Goal: Information Seeking & Learning: Learn about a topic

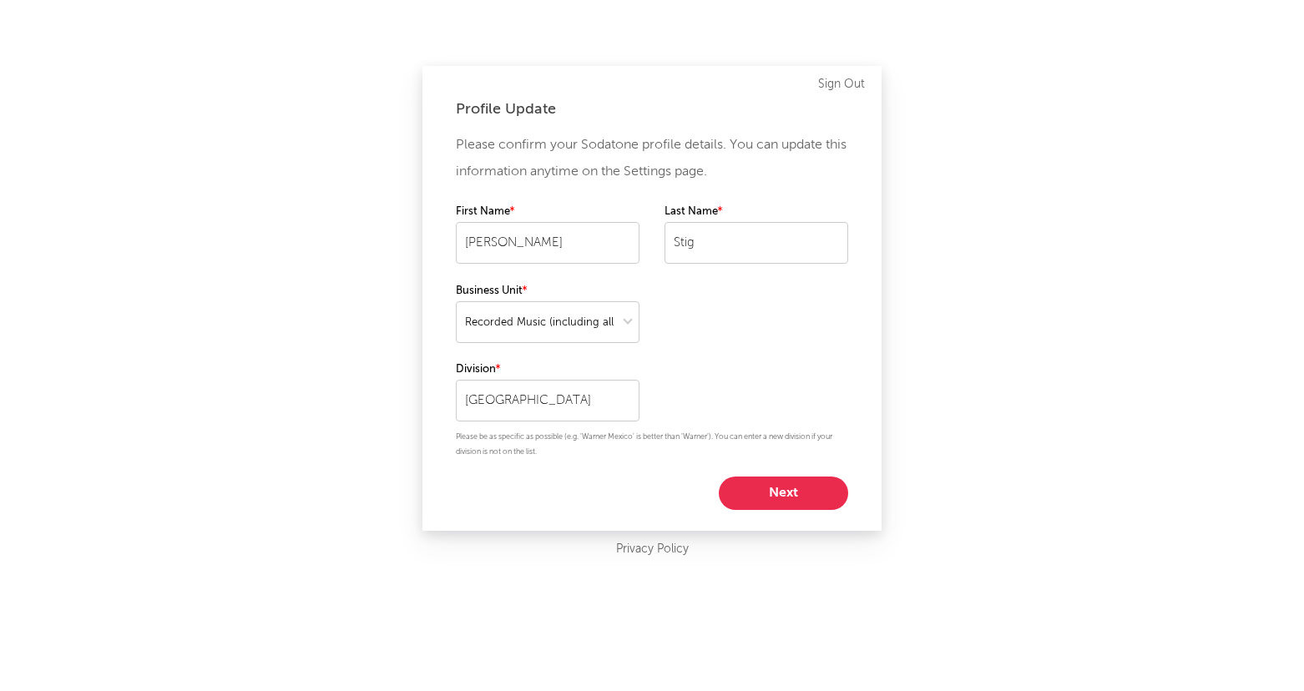
select select "recorded_music"
click at [781, 497] on button "Next" at bounding box center [783, 493] width 129 height 33
select select "director_vp"
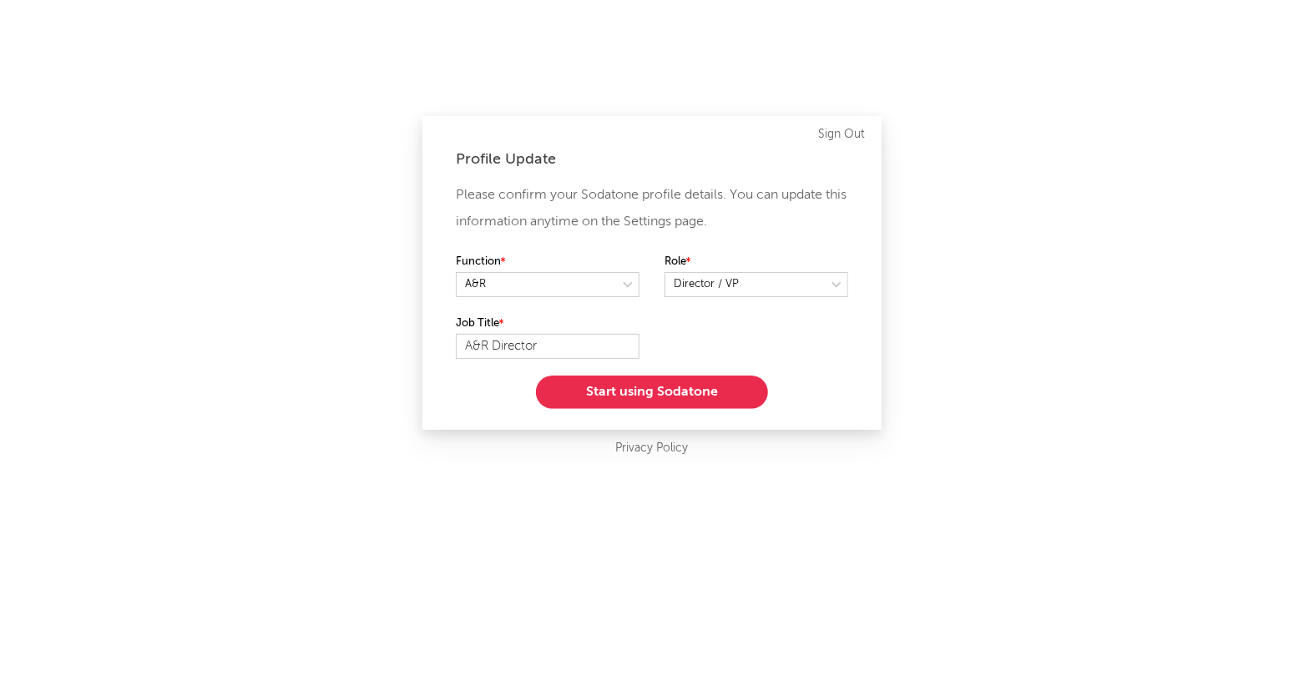
click at [701, 393] on button "Start using Sodatone" at bounding box center [652, 392] width 232 height 33
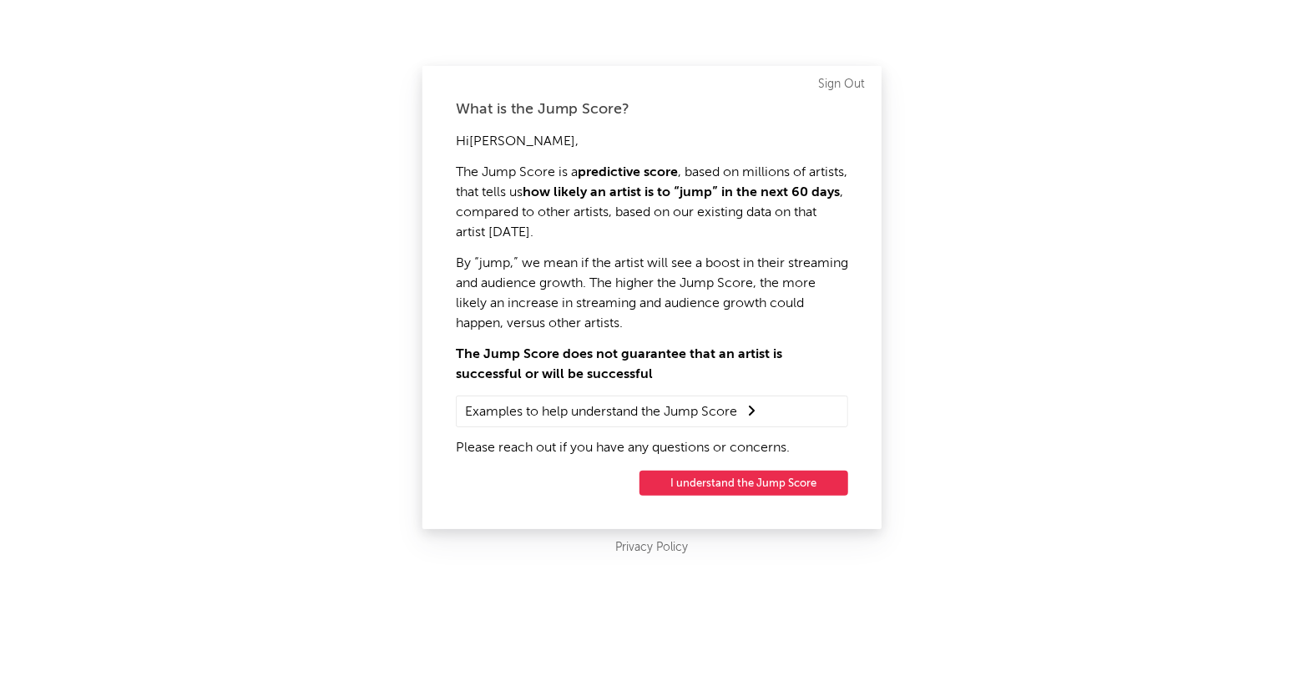
click at [757, 484] on button "I understand the Jump Score" at bounding box center [743, 483] width 209 height 25
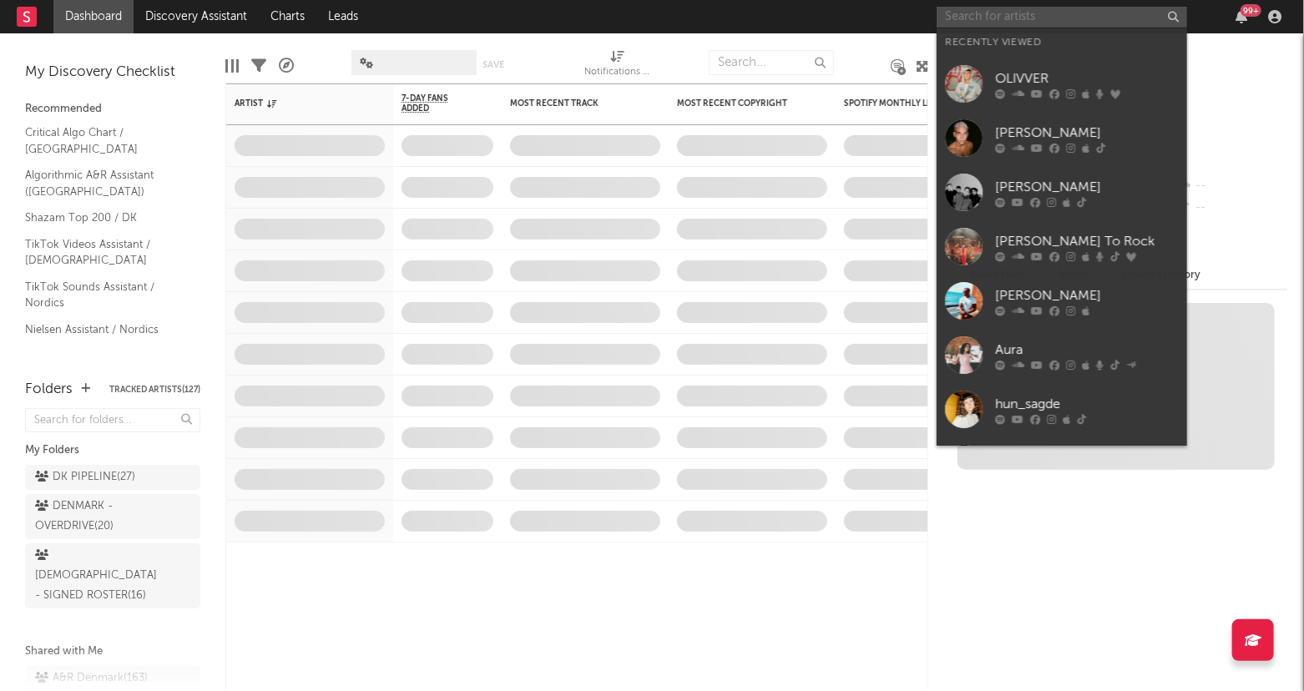
click at [987, 18] on input "text" at bounding box center [1062, 17] width 250 height 21
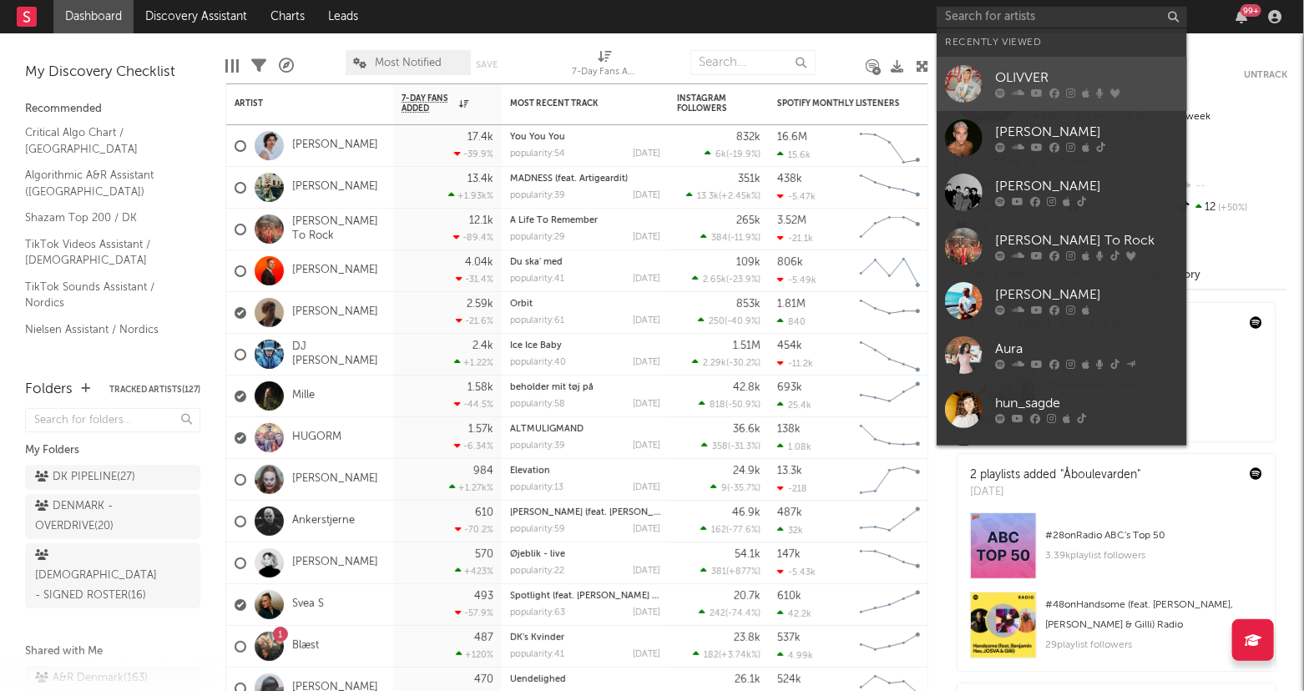
click at [1017, 74] on div "OLIVVER" at bounding box center [1087, 78] width 184 height 20
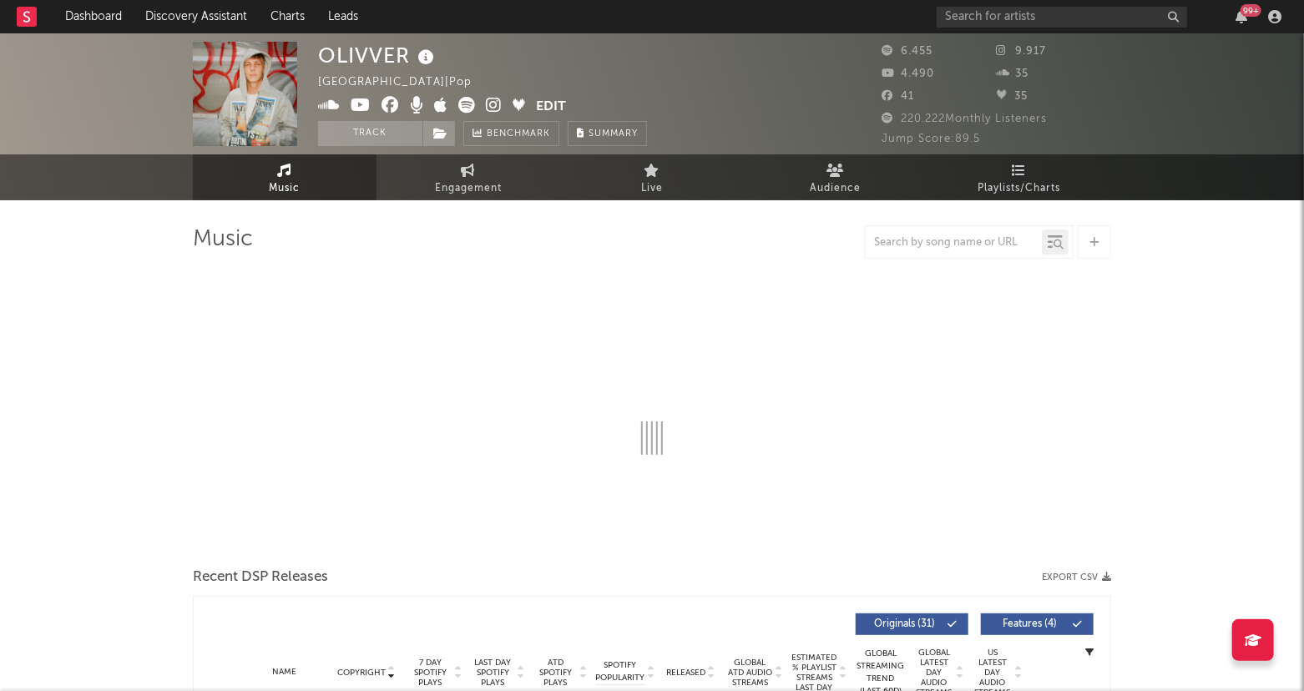
select select "6m"
